Goal: Task Accomplishment & Management: Complete application form

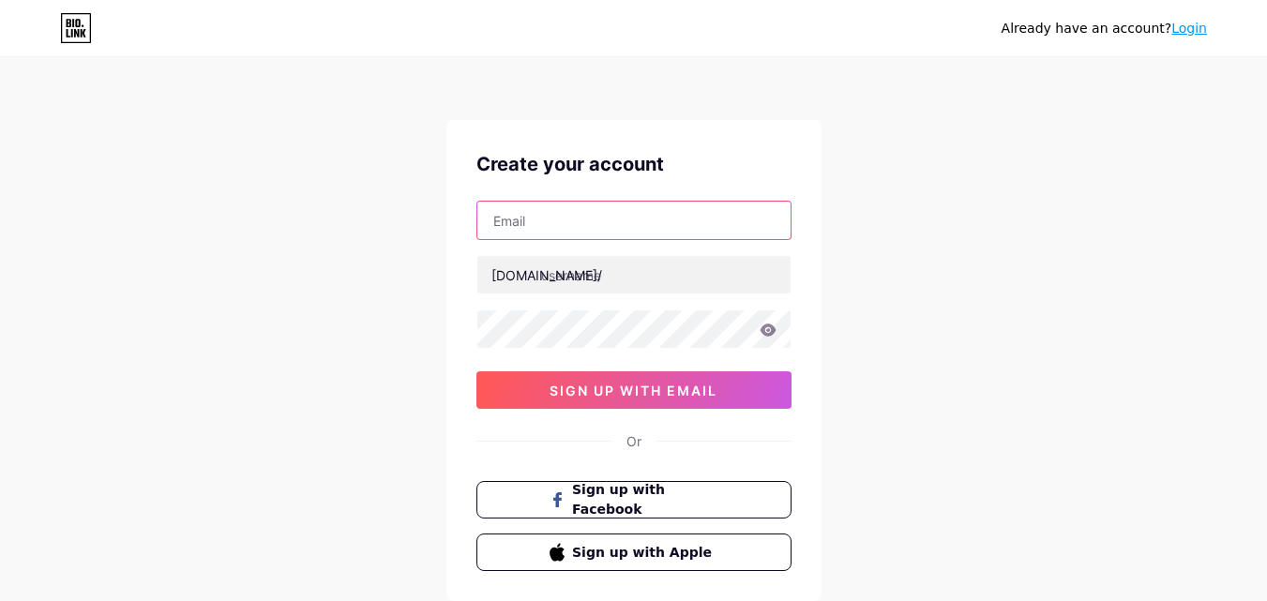
click at [635, 210] on input "text" at bounding box center [634, 221] width 313 height 38
paste input "[URL][DOMAIN_NAME]"
type input "[URL][DOMAIN_NAME]"
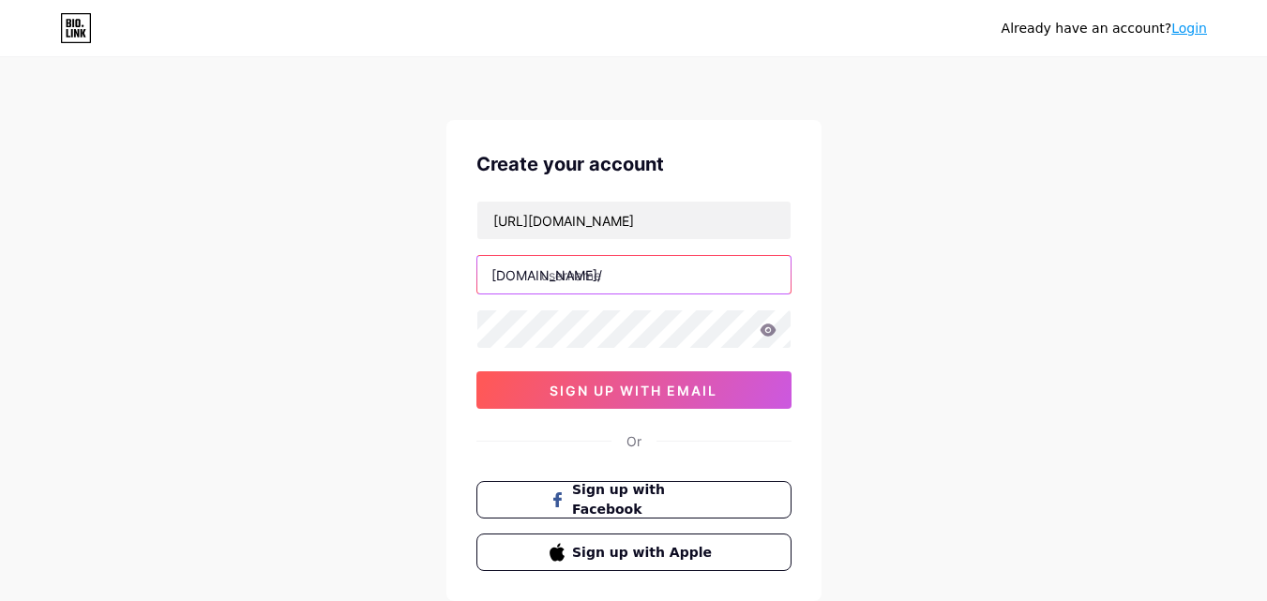
click at [612, 278] on input "text" at bounding box center [634, 275] width 313 height 38
type input "fsvahgva"
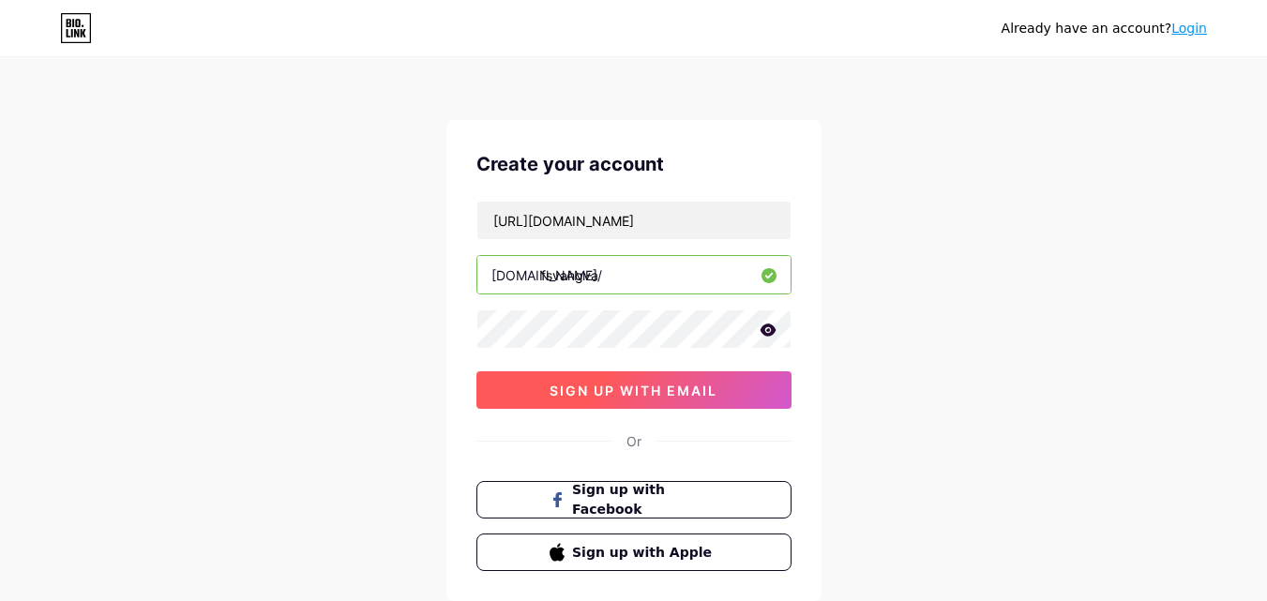
click at [612, 384] on span "sign up with email" at bounding box center [634, 391] width 168 height 16
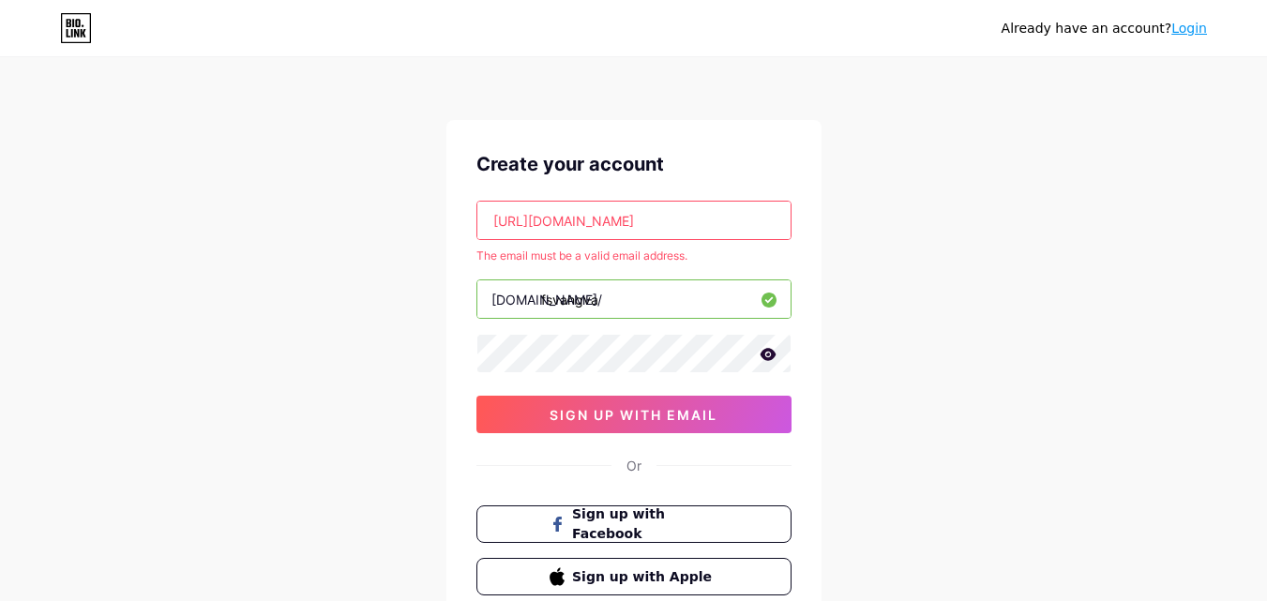
click at [605, 225] on input "[URL][DOMAIN_NAME]" at bounding box center [634, 221] width 313 height 38
click at [695, 222] on input "[URL][DOMAIN_NAME]" at bounding box center [634, 221] width 313 height 38
paste input "[EMAIL_ADDRESS][DOMAIN_NAME]"
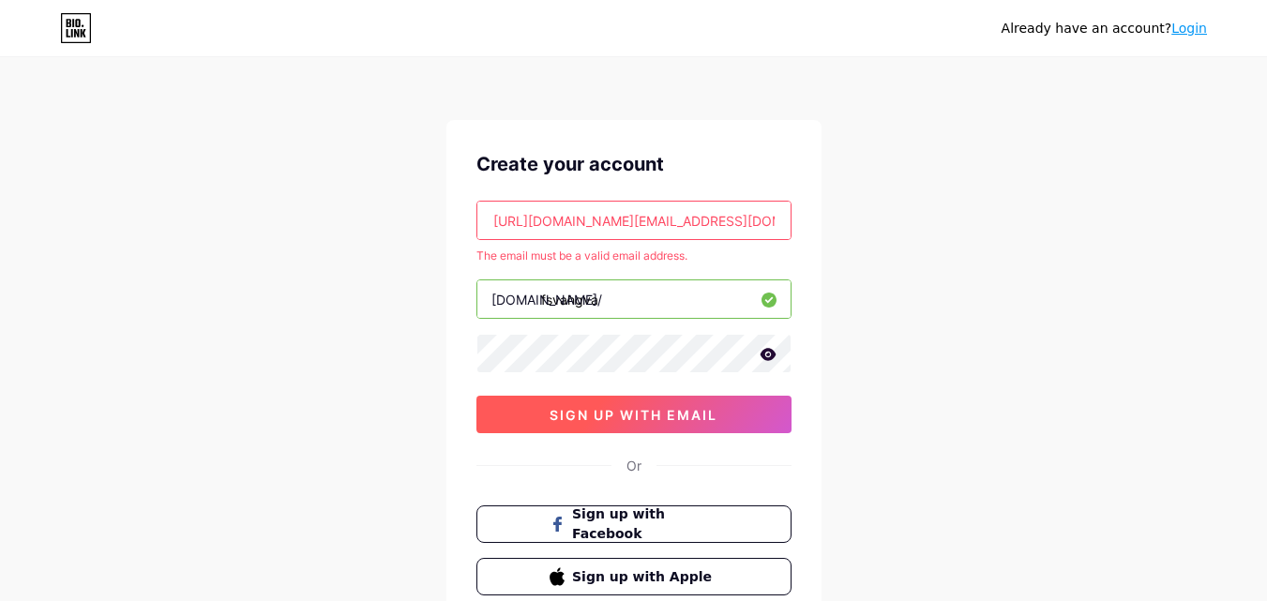
click at [621, 424] on button "sign up with email" at bounding box center [634, 415] width 315 height 38
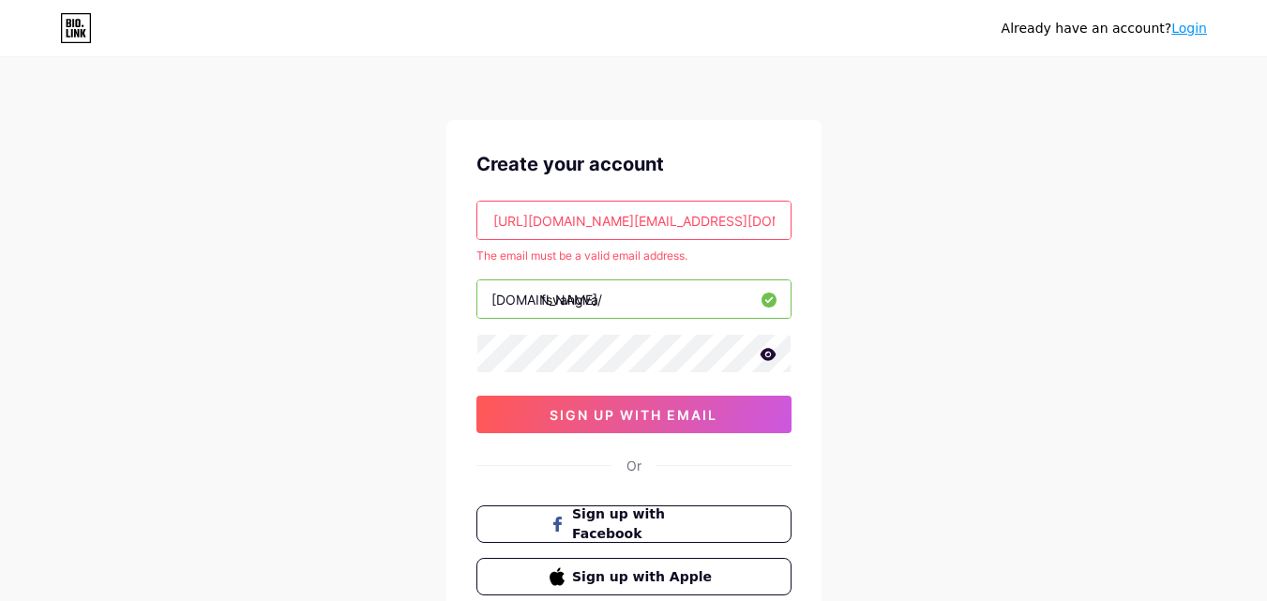
drag, startPoint x: 584, startPoint y: 219, endPoint x: 462, endPoint y: 199, distance: 124.5
click at [462, 204] on div "Create your account [URL][DOMAIN_NAME][EMAIL_ADDRESS][DOMAIN_NAME] The email mu…" at bounding box center [634, 373] width 375 height 506
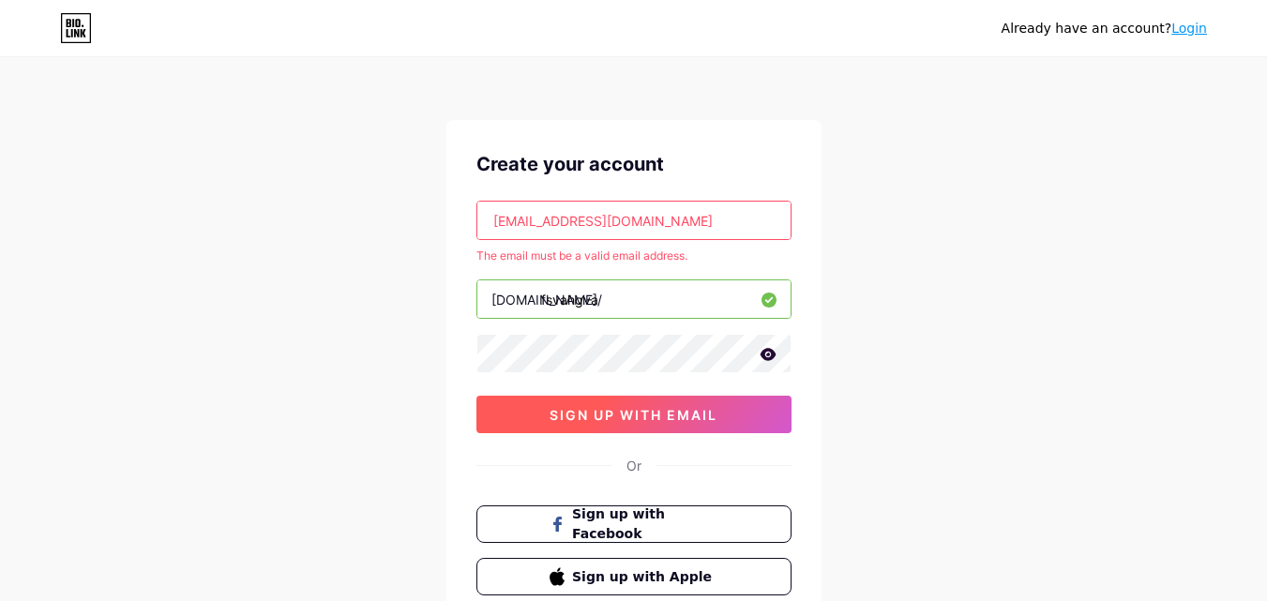
type input "[EMAIL_ADDRESS][DOMAIN_NAME]"
click at [570, 419] on span "sign up with email" at bounding box center [634, 415] width 168 height 16
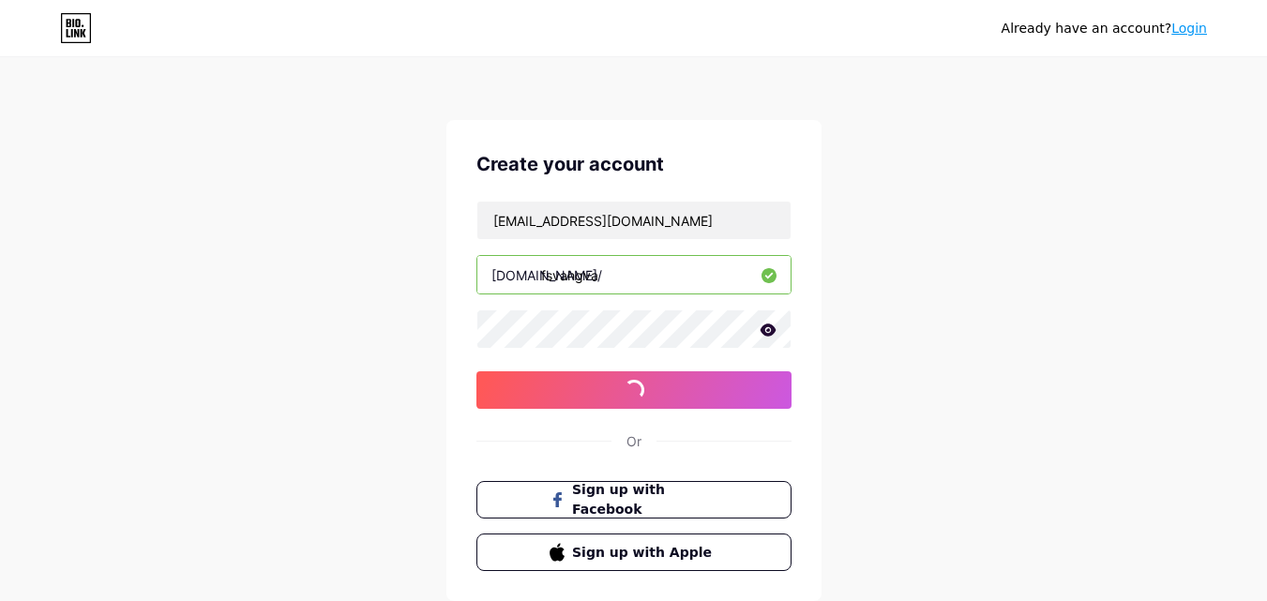
click at [570, 419] on div "Create your account [EMAIL_ADDRESS][DOMAIN_NAME] [DOMAIN_NAME]/ fsvahgva sign u…" at bounding box center [634, 360] width 375 height 481
